Goal: Information Seeking & Learning: Learn about a topic

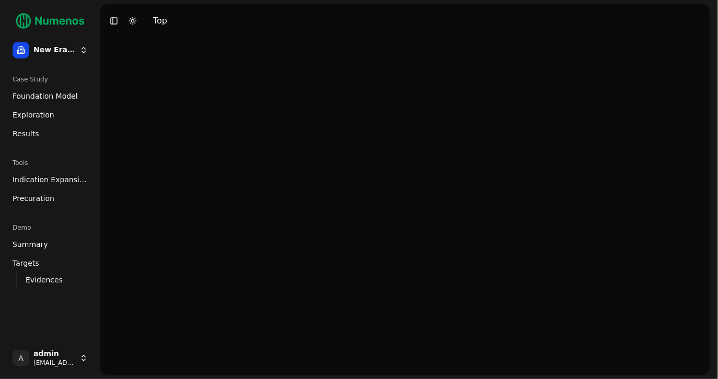
click at [51, 177] on span "Indication Expansion" at bounding box center [50, 179] width 75 height 10
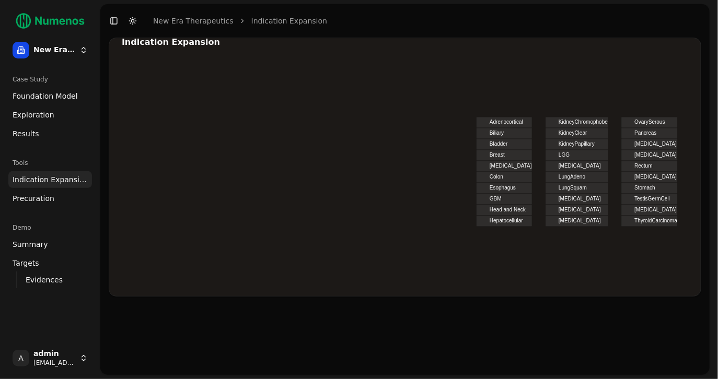
click at [36, 114] on span "Exploration" at bounding box center [34, 115] width 42 height 10
click at [47, 94] on span "Foundation Model" at bounding box center [45, 96] width 65 height 10
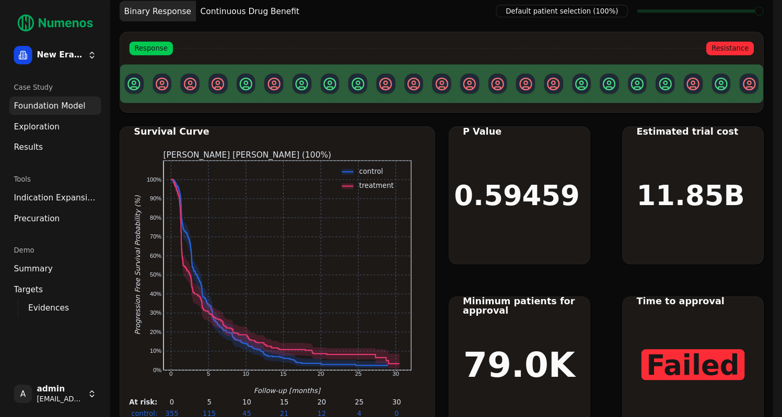
scroll to position [28, 0]
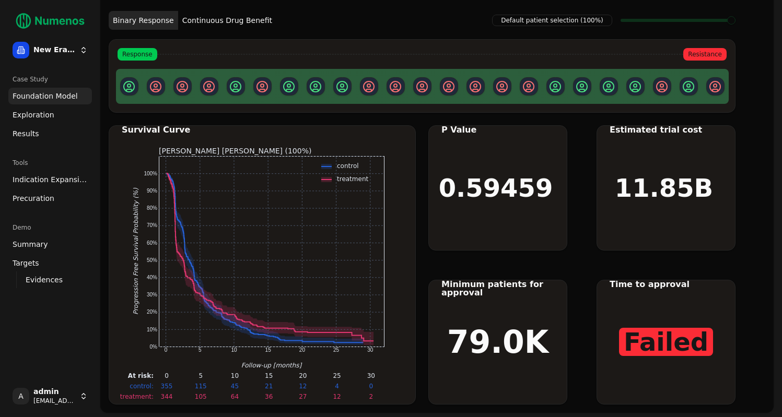
click at [226, 19] on button "Continuous Drug Benefit" at bounding box center [227, 20] width 98 height 19
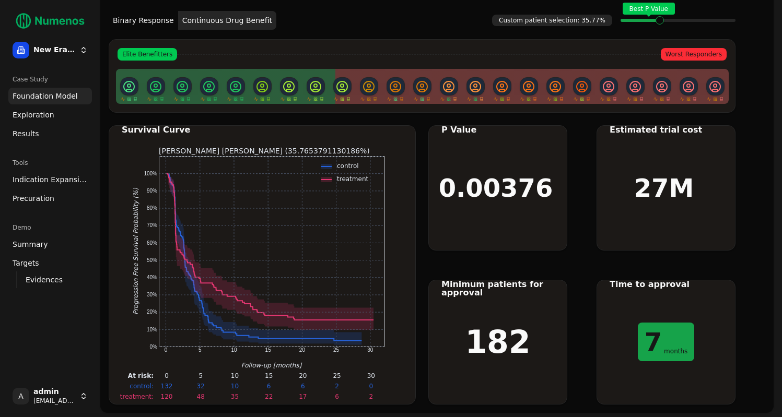
click at [31, 119] on span "Exploration" at bounding box center [34, 115] width 42 height 10
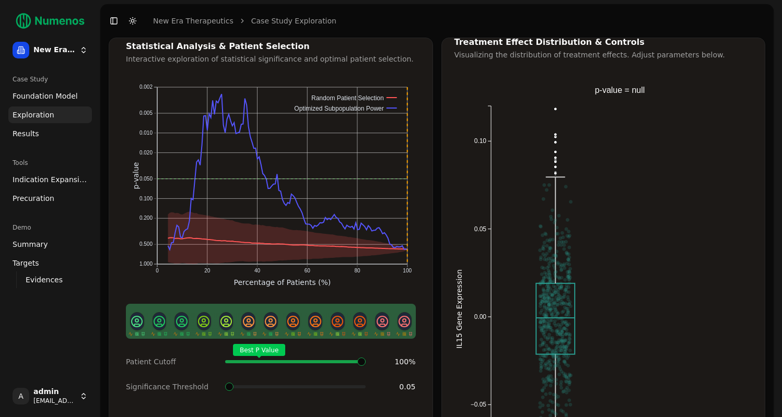
click at [39, 95] on span "Foundation Model" at bounding box center [45, 96] width 65 height 10
